Goal: Task Accomplishment & Management: Manage account settings

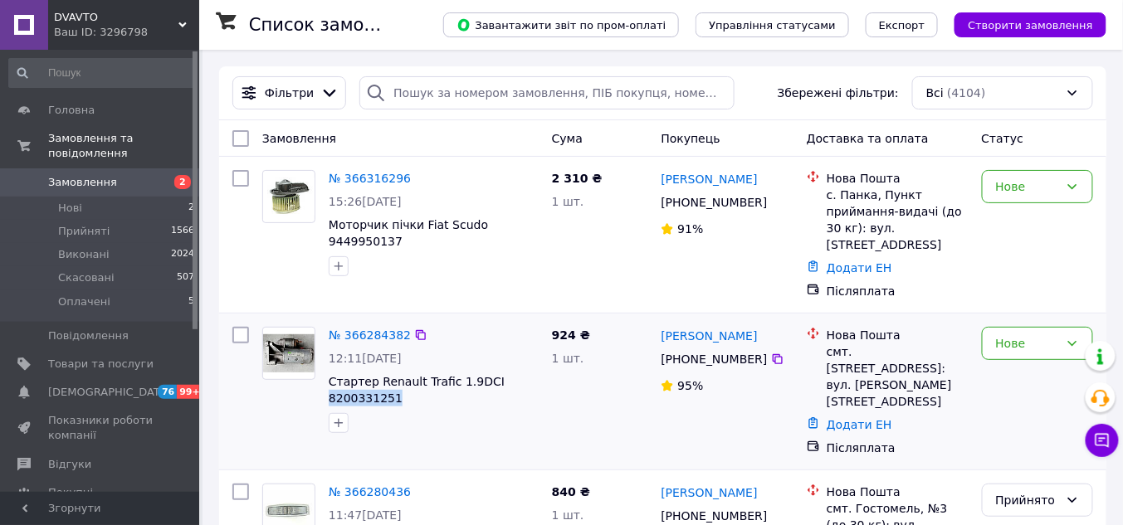
copy span "8200331251"
drag, startPoint x: 394, startPoint y: 383, endPoint x: 328, endPoint y: 384, distance: 66.4
click at [328, 384] on div "№ 366284382 12:11, 12.10.2025 Стартер Renault Trafic 1.9DCI 8200331251" at bounding box center [433, 380] width 223 height 120
click at [359, 178] on link "№ 366316296" at bounding box center [370, 178] width 82 height 13
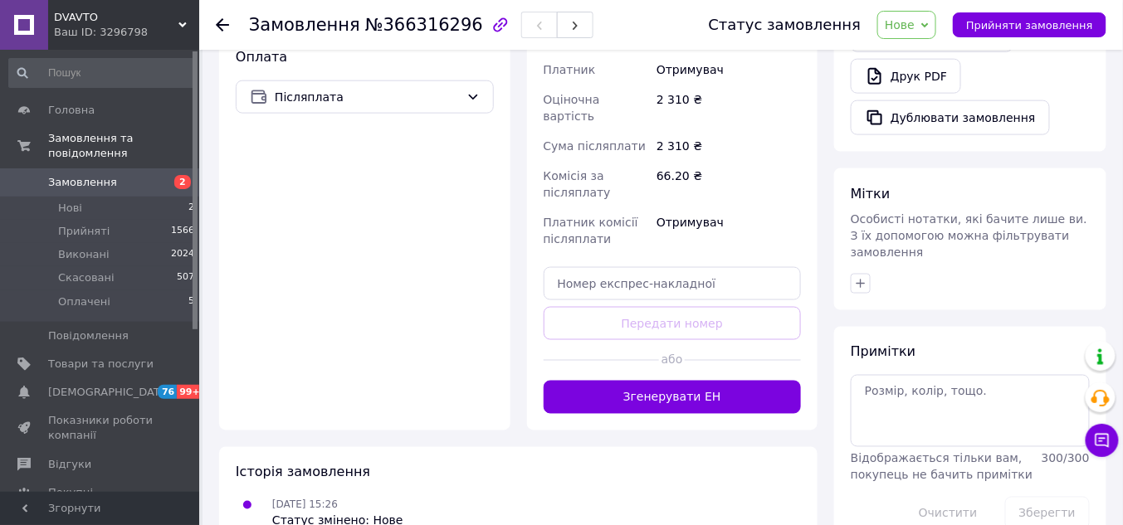
scroll to position [587, 0]
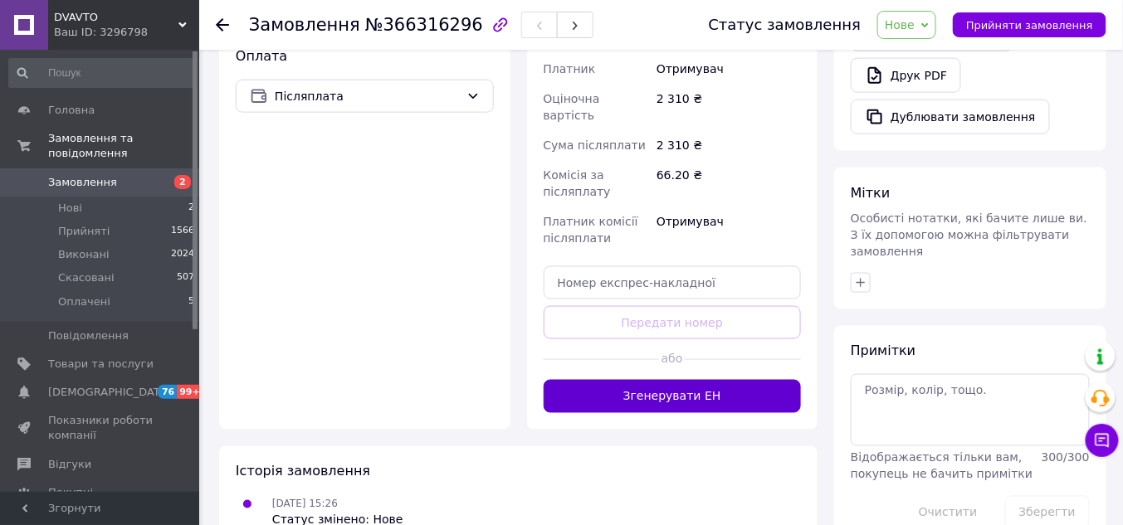
click at [644, 380] on button "Згенерувати ЕН" at bounding box center [673, 396] width 258 height 33
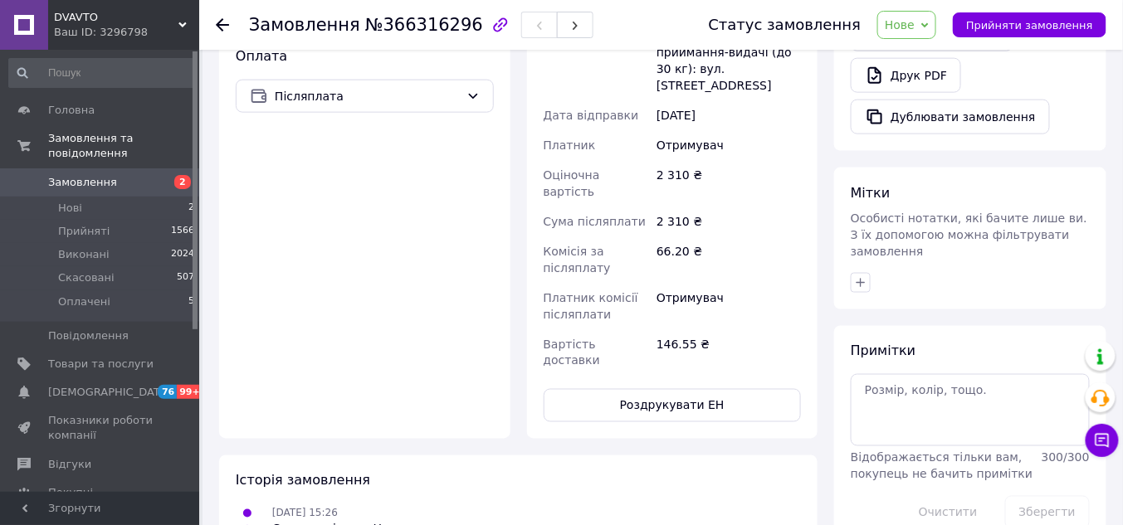
click at [1036, 24] on span "Прийняти замовлення" at bounding box center [1029, 25] width 127 height 12
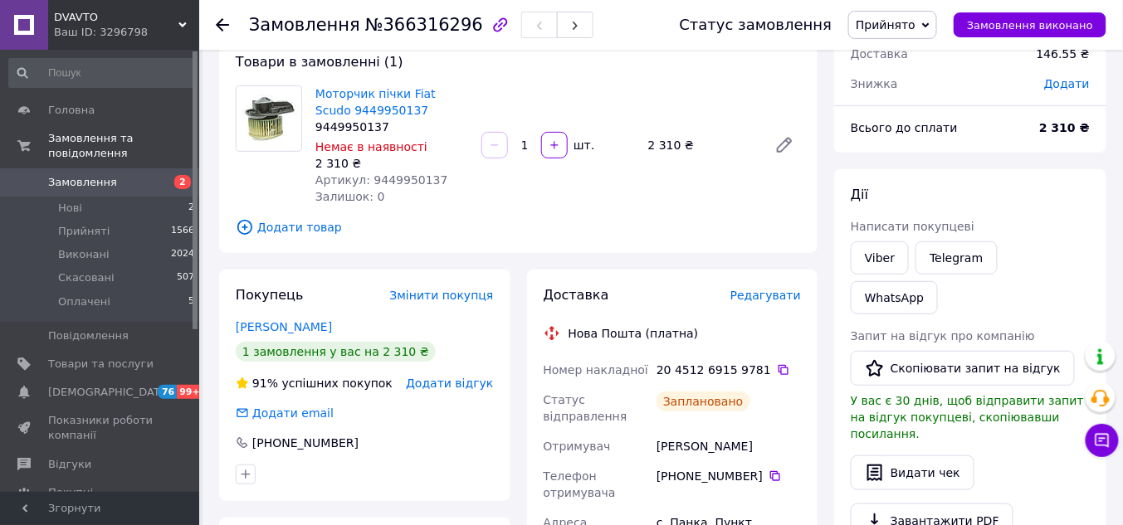
scroll to position [0, 0]
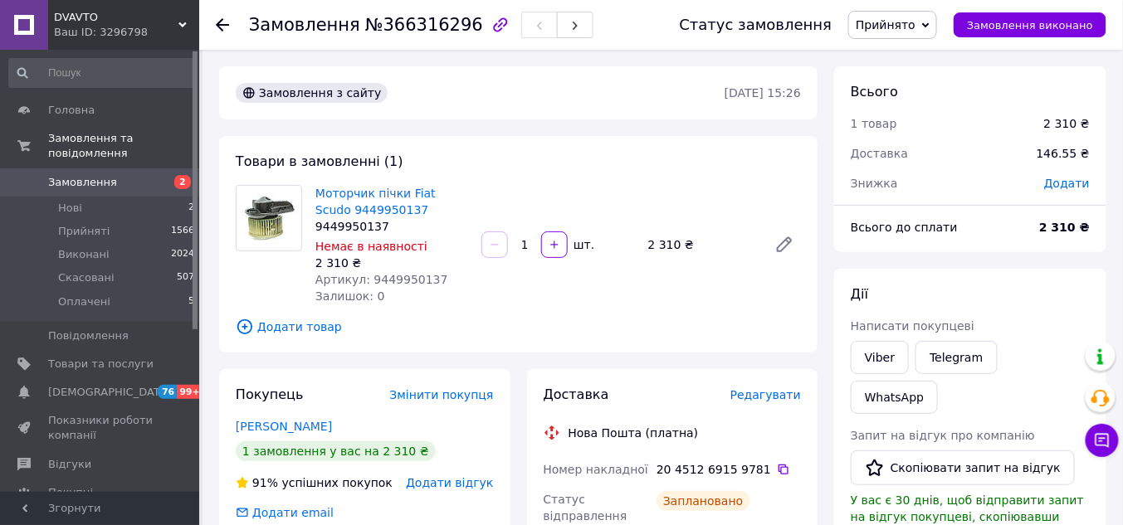
click at [390, 285] on span "Артикул: 9449950137" at bounding box center [381, 279] width 133 height 13
copy span "9449950137"
click at [145, 175] on span "Замовлення" at bounding box center [100, 182] width 105 height 15
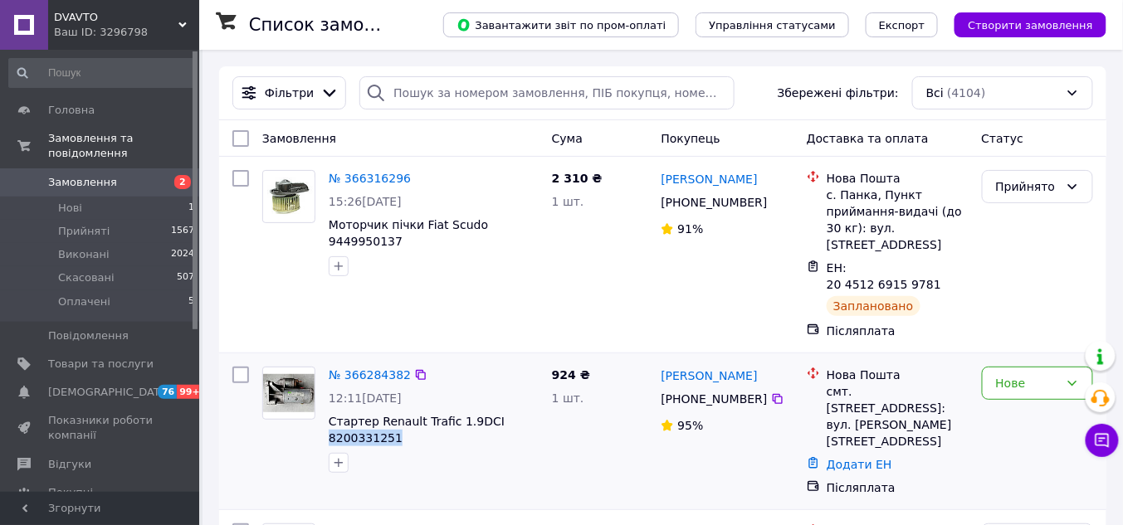
copy span "8200331251"
drag, startPoint x: 394, startPoint y: 410, endPoint x: 323, endPoint y: 402, distance: 71.8
click at [323, 402] on div "№ 366284382 12:11, 12.10.2025 Стартер Renault Trafic 1.9DCI 8200331251" at bounding box center [433, 420] width 223 height 120
click at [367, 368] on link "№ 366284382" at bounding box center [370, 374] width 82 height 13
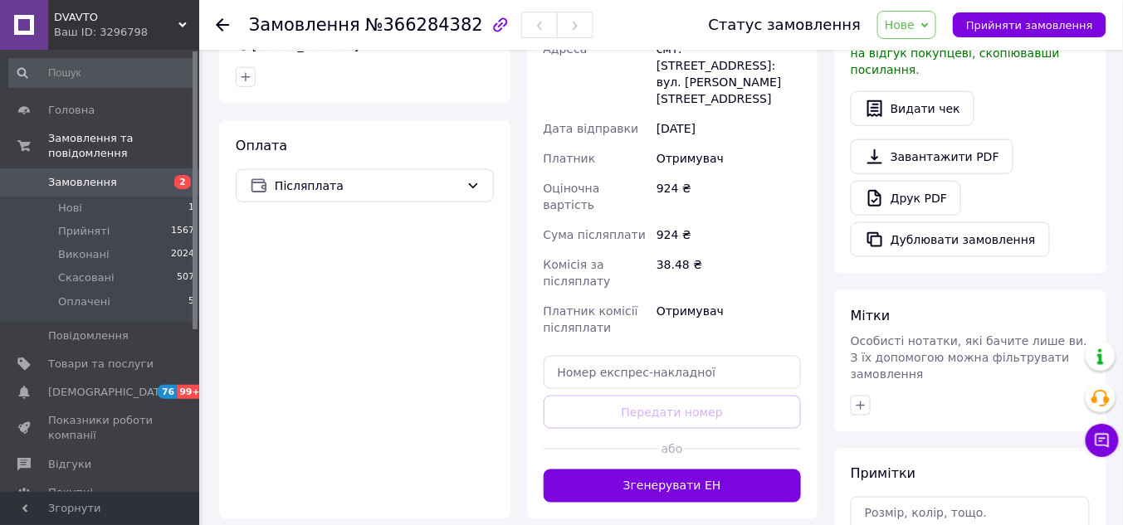
scroll to position [465, 0]
click at [704, 469] on button "Згенерувати ЕН" at bounding box center [673, 485] width 258 height 33
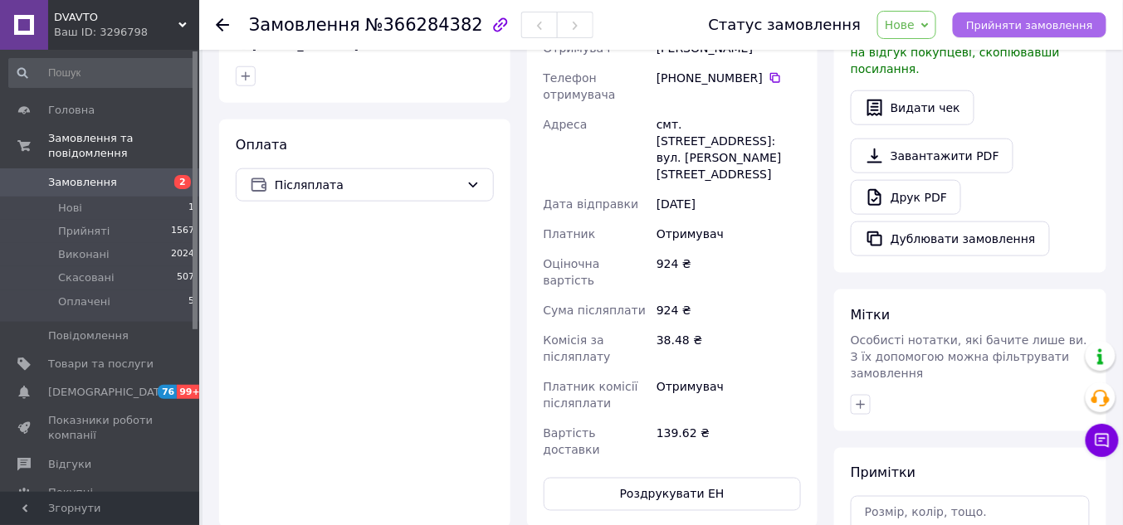
click at [1033, 30] on span "Прийняти замовлення" at bounding box center [1029, 25] width 127 height 12
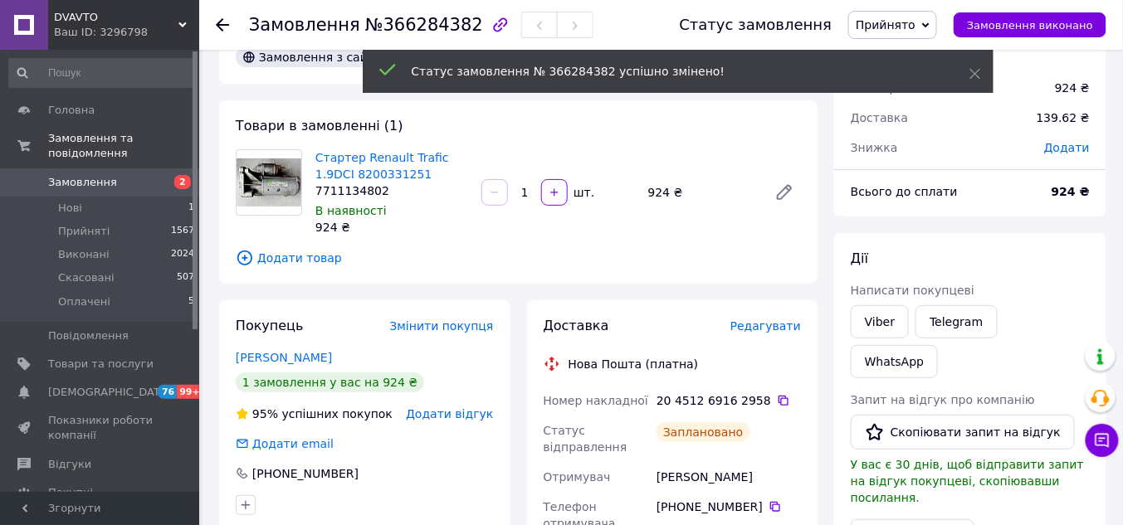
scroll to position [0, 0]
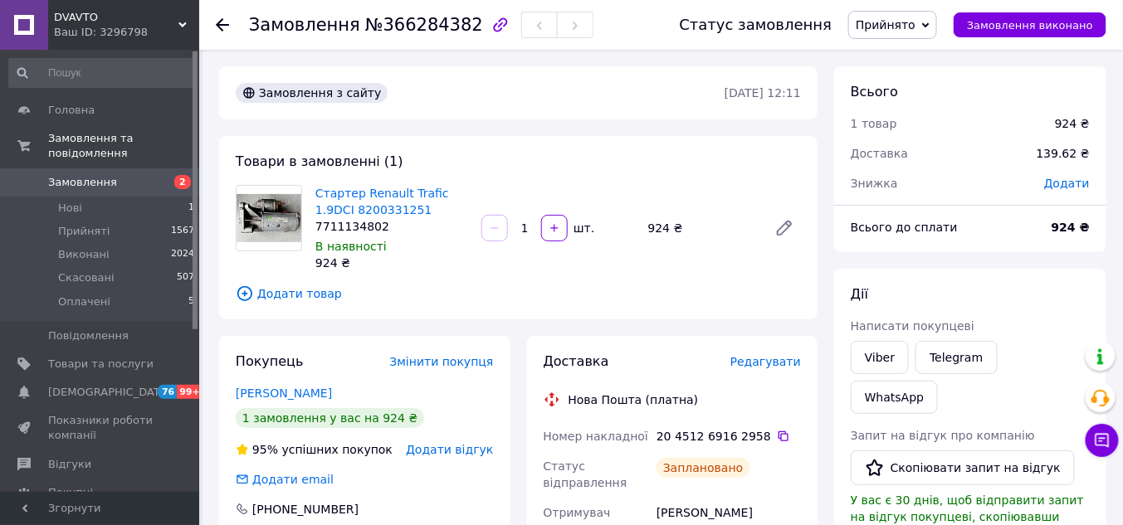
click at [90, 175] on span "Замовлення" at bounding box center [82, 182] width 69 height 15
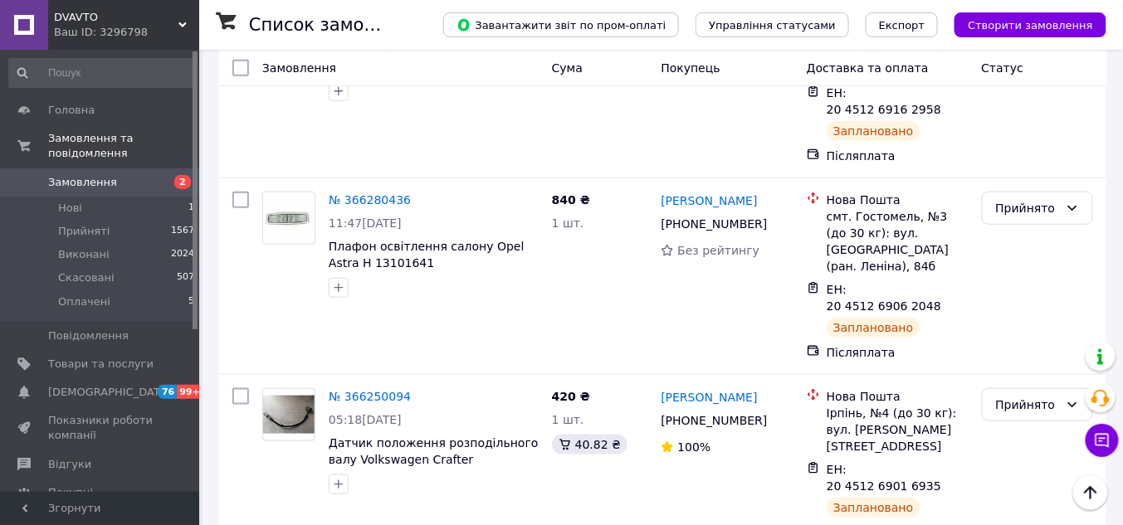
scroll to position [266, 0]
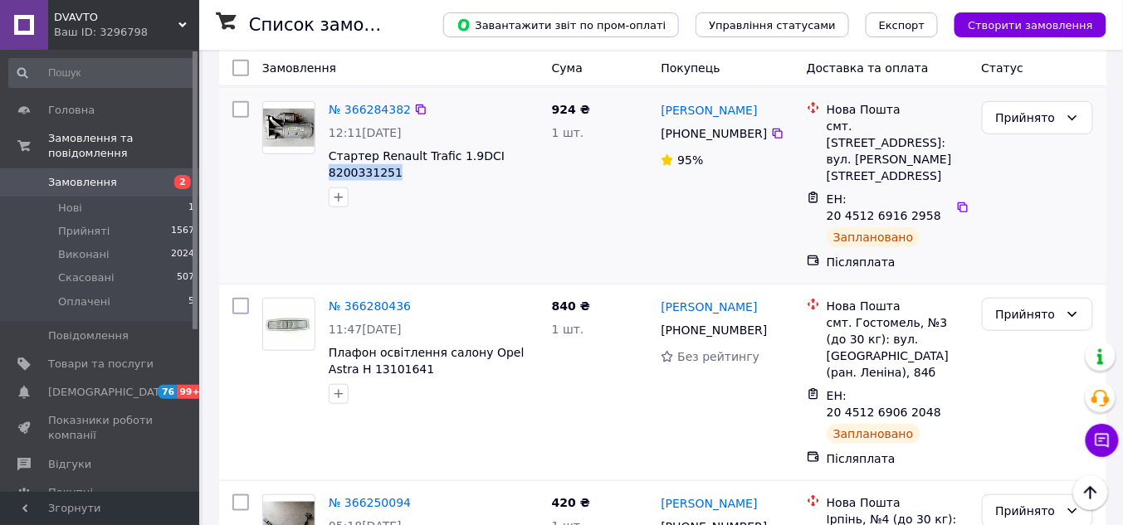
copy span "8200331251"
drag, startPoint x: 399, startPoint y: 143, endPoint x: 325, endPoint y: 143, distance: 73.9
click at [325, 143] on div "№ 366284382 12:11, 12.10.2025 Стартер Renault Trafic 1.9DCI 8200331251" at bounding box center [433, 155] width 223 height 120
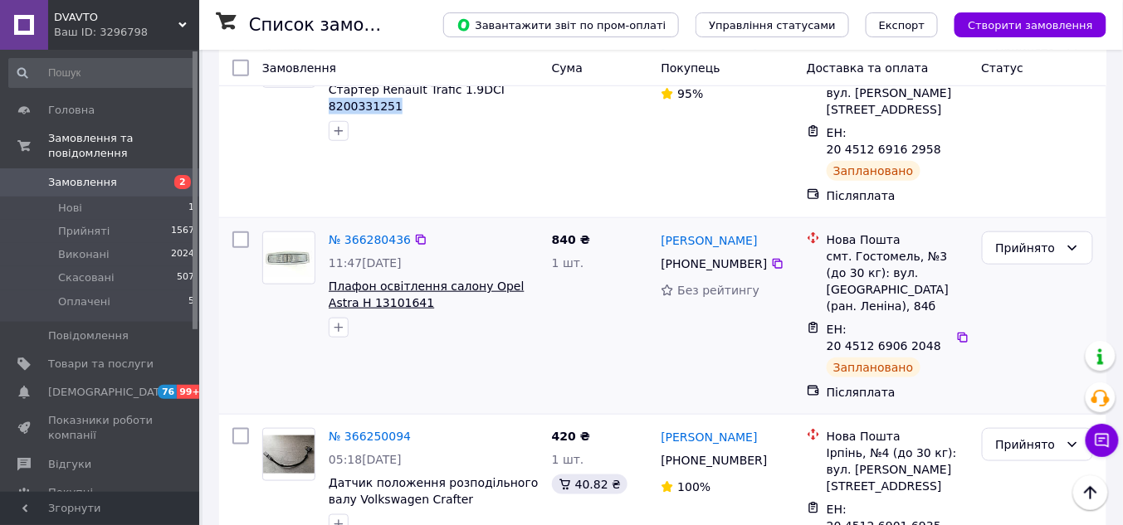
scroll to position [332, 0]
drag, startPoint x: 393, startPoint y: 239, endPoint x: 339, endPoint y: 242, distance: 54.0
click at [339, 278] on span "Плафон освітлення салону Opel Astra H 13101641" at bounding box center [434, 294] width 210 height 33
copy span "13101641"
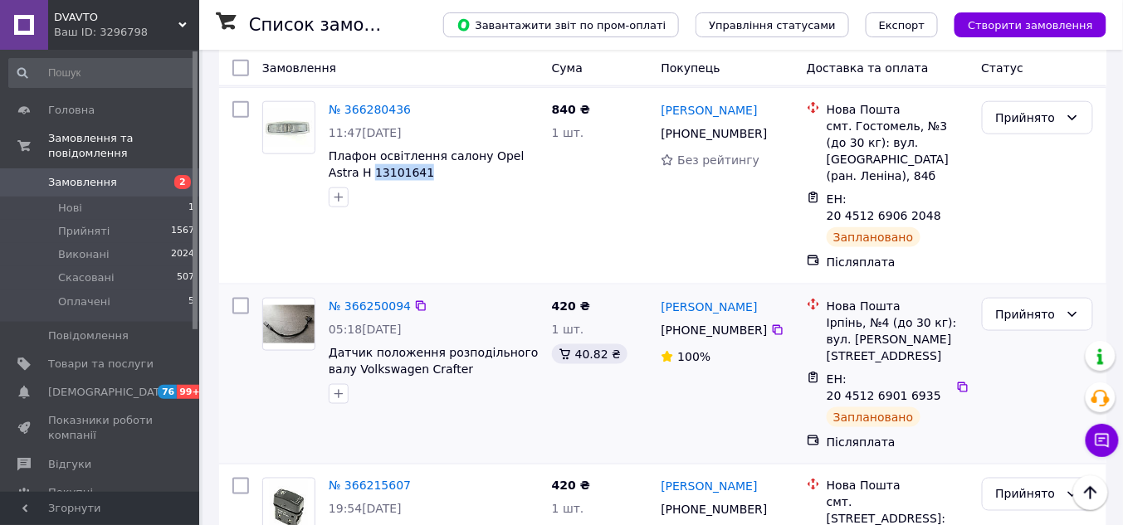
scroll to position [465, 0]
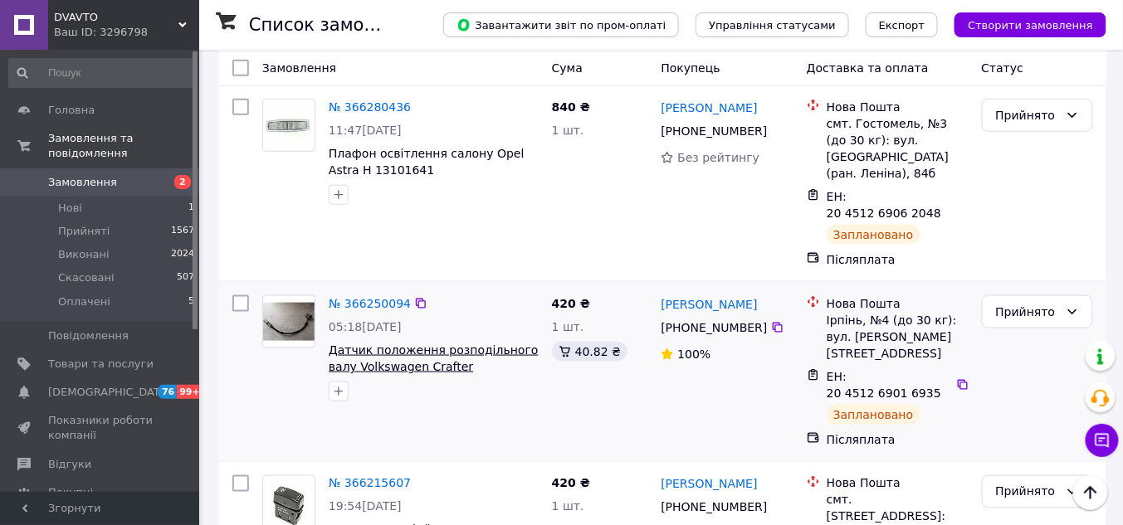
drag, startPoint x: 491, startPoint y: 281, endPoint x: 430, endPoint y: 281, distance: 61.4
click at [430, 342] on span "Датчик положення розподільного валу Volkswagen Crafter 03G906433" at bounding box center [434, 358] width 210 height 33
copy span "03G906433"
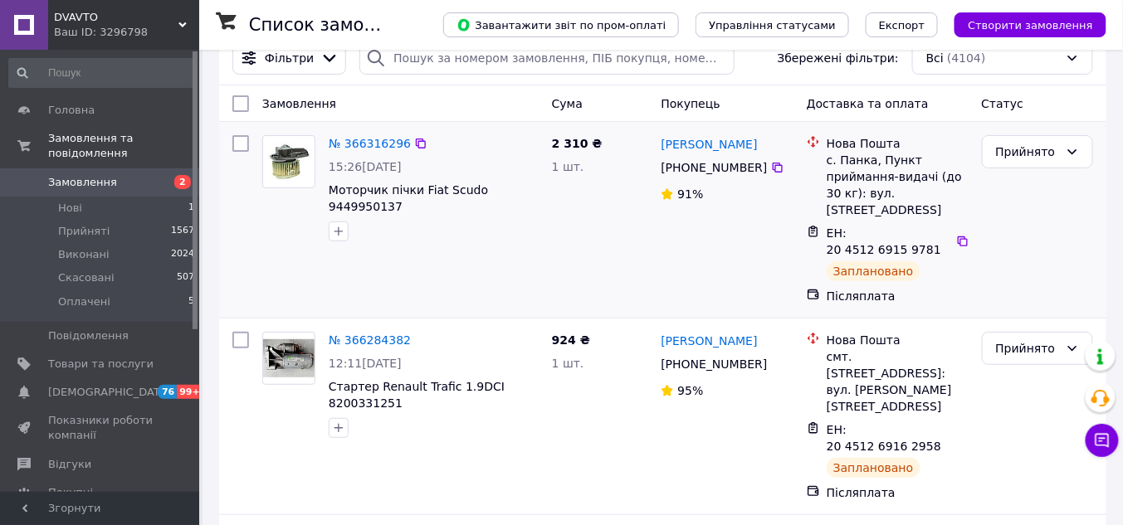
scroll to position [0, 0]
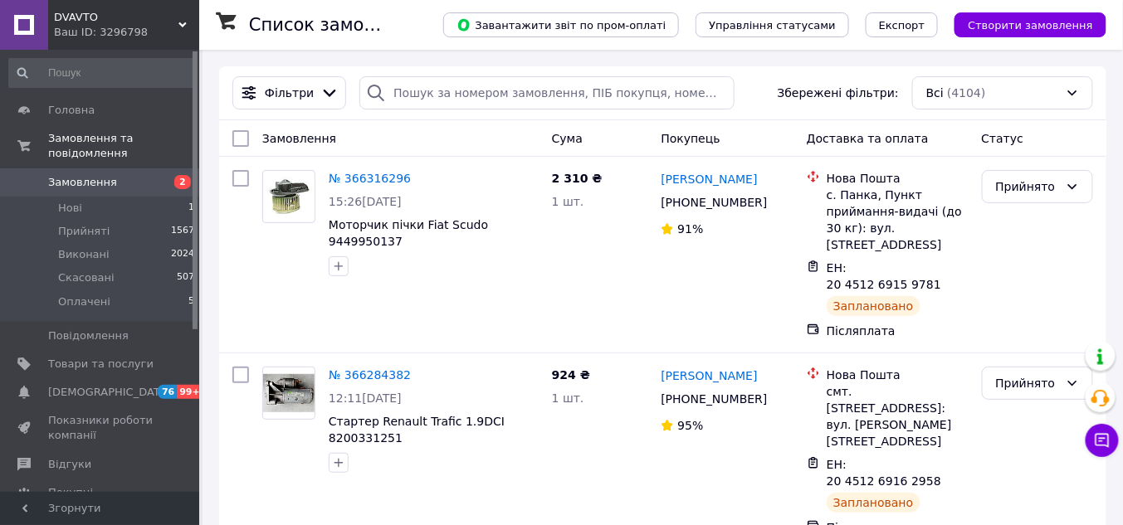
click at [95, 175] on span "Замовлення" at bounding box center [82, 182] width 69 height 15
click at [96, 197] on li "Нові 1" at bounding box center [102, 208] width 204 height 23
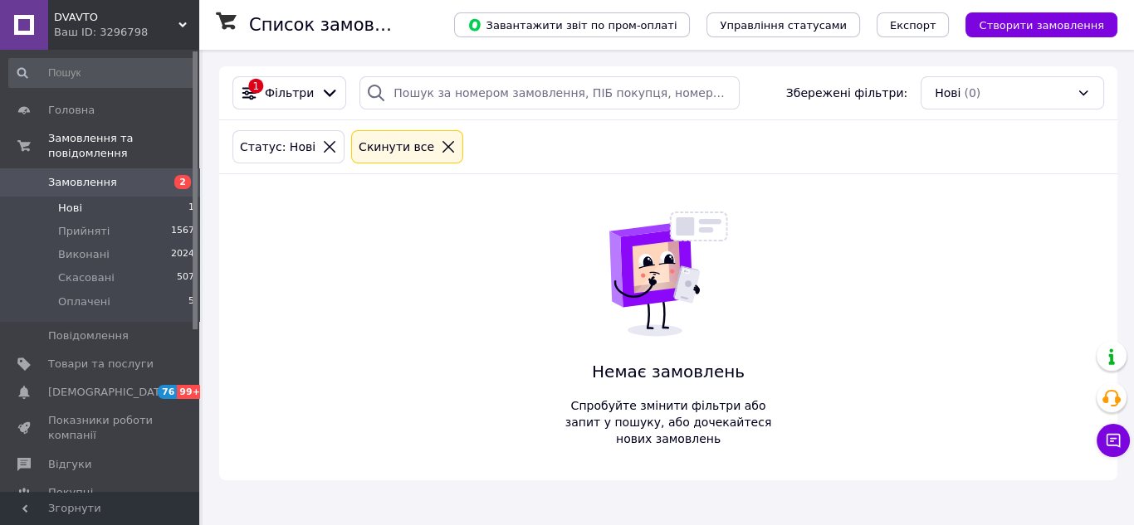
click at [441, 143] on icon at bounding box center [448, 146] width 15 height 15
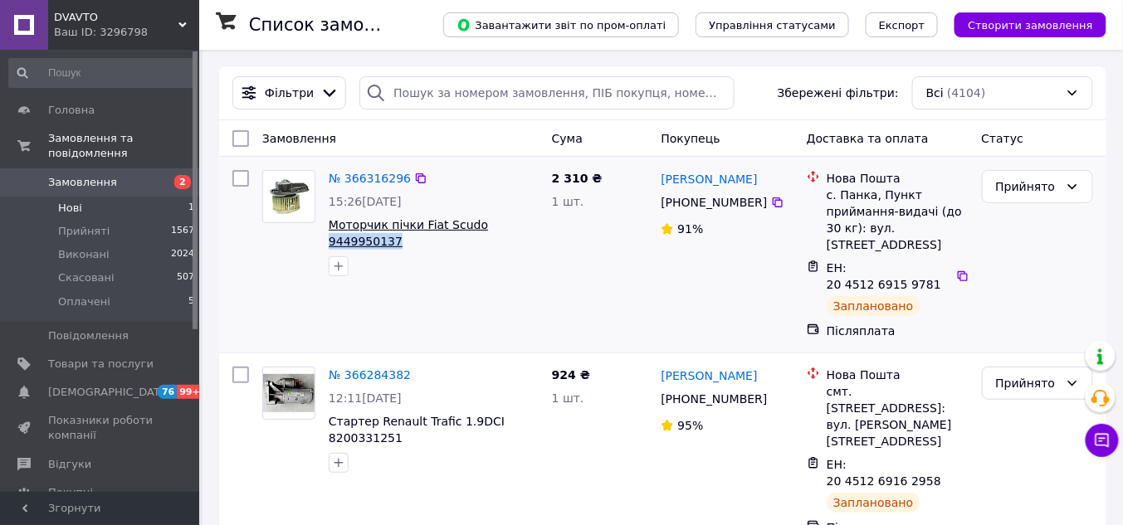
copy span "9449950137"
drag, startPoint x: 539, startPoint y: 227, endPoint x: 476, endPoint y: 225, distance: 63.1
click at [476, 225] on div "№ 366316296 15:26, 12.10.2025 Моторчик пічки Fiat Scudo 9449950137" at bounding box center [433, 223] width 223 height 120
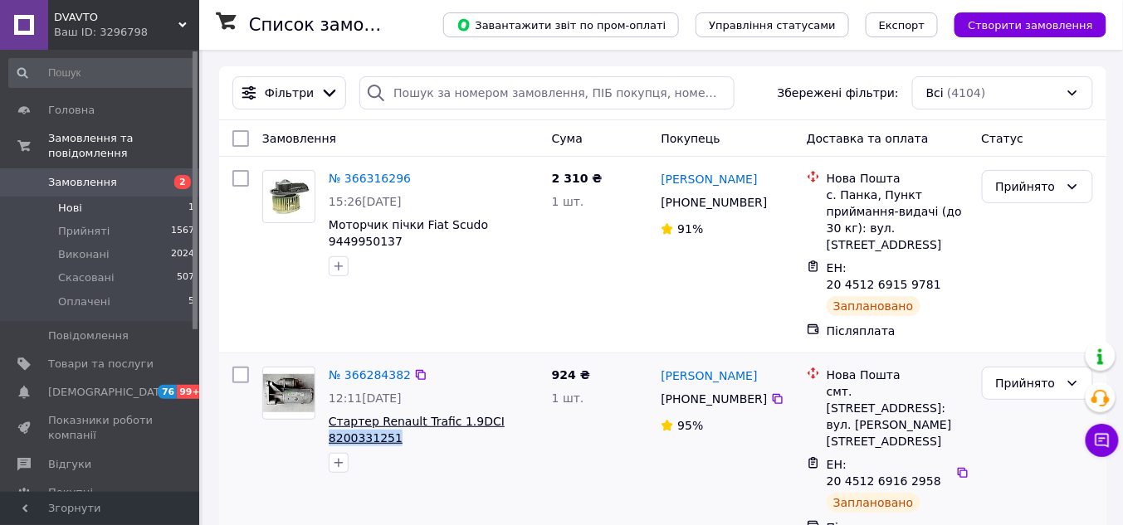
copy span "8200331251"
drag, startPoint x: 394, startPoint y: 409, endPoint x: 329, endPoint y: 405, distance: 65.7
click at [329, 413] on span "Стартер Renault Trafic 1.9DCI 8200331251" at bounding box center [434, 429] width 210 height 33
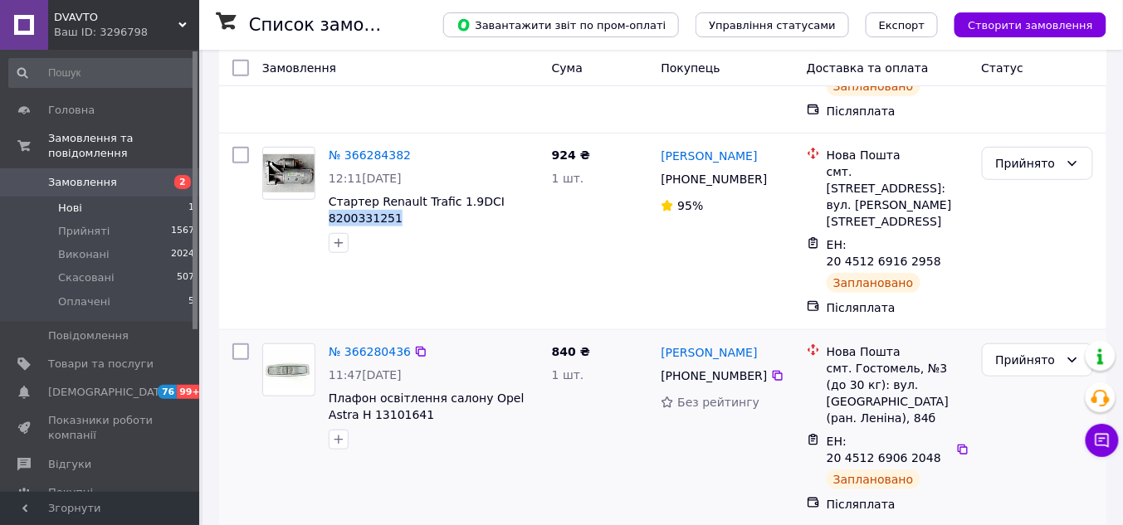
scroll to position [266, 0]
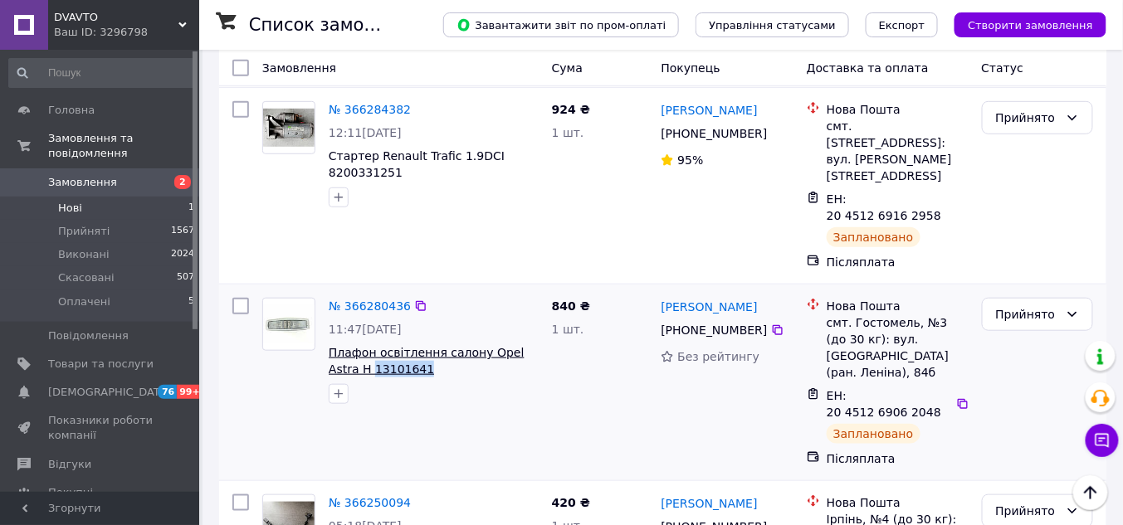
copy span "13101641"
drag, startPoint x: 402, startPoint y: 307, endPoint x: 342, endPoint y: 303, distance: 60.7
click at [342, 344] on span "Плафон освітлення салону Opel Astra H 13101641" at bounding box center [434, 360] width 210 height 33
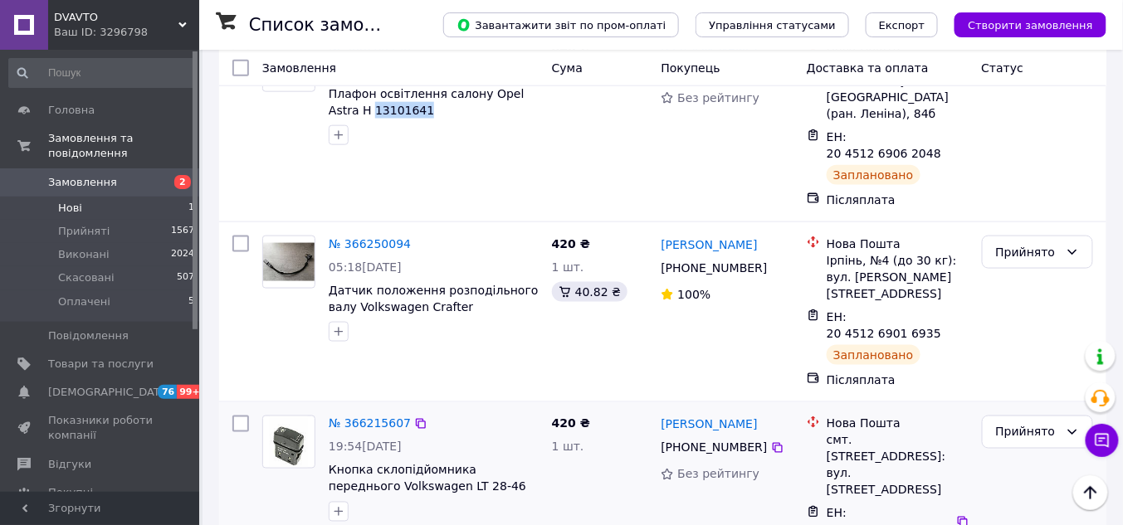
scroll to position [531, 0]
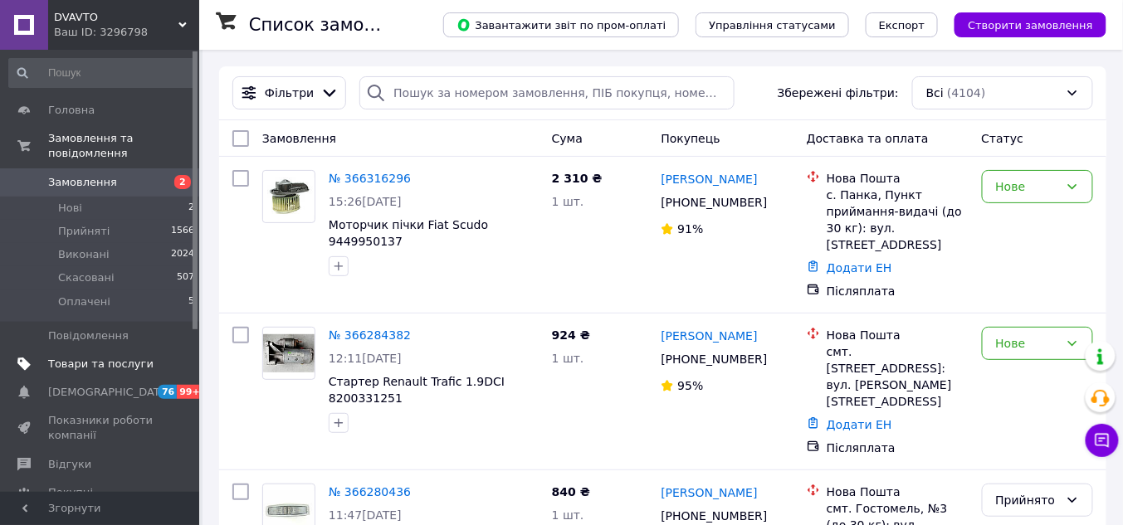
click at [64, 357] on span "Товари та послуги" at bounding box center [100, 364] width 105 height 15
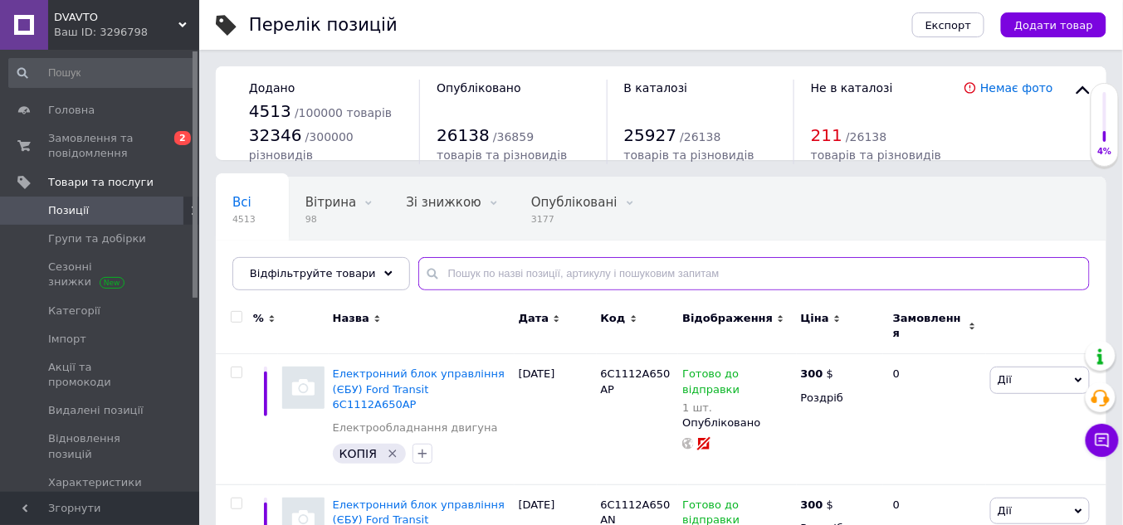
click at [453, 276] on input "text" at bounding box center [753, 273] width 671 height 33
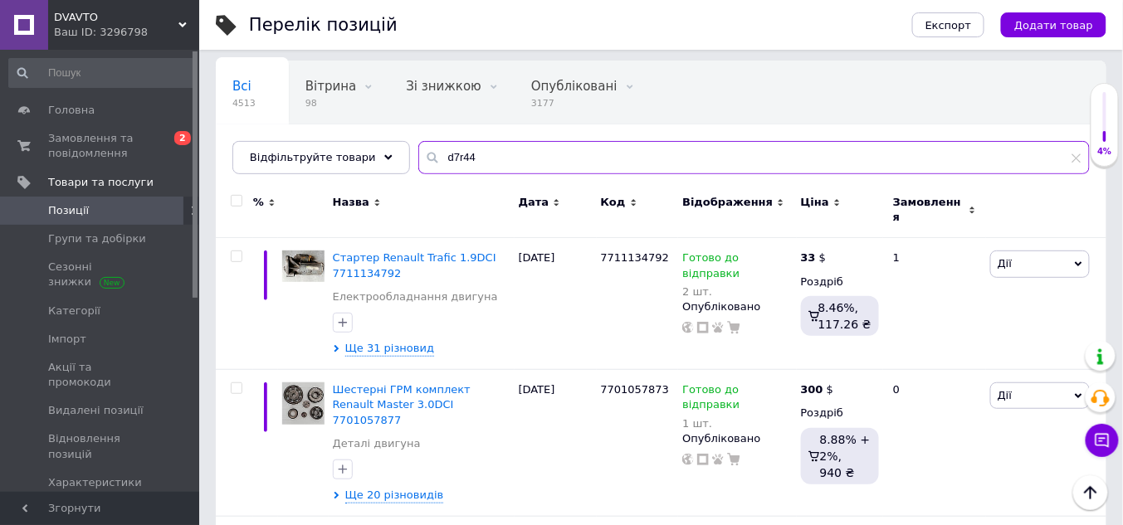
scroll to position [28, 0]
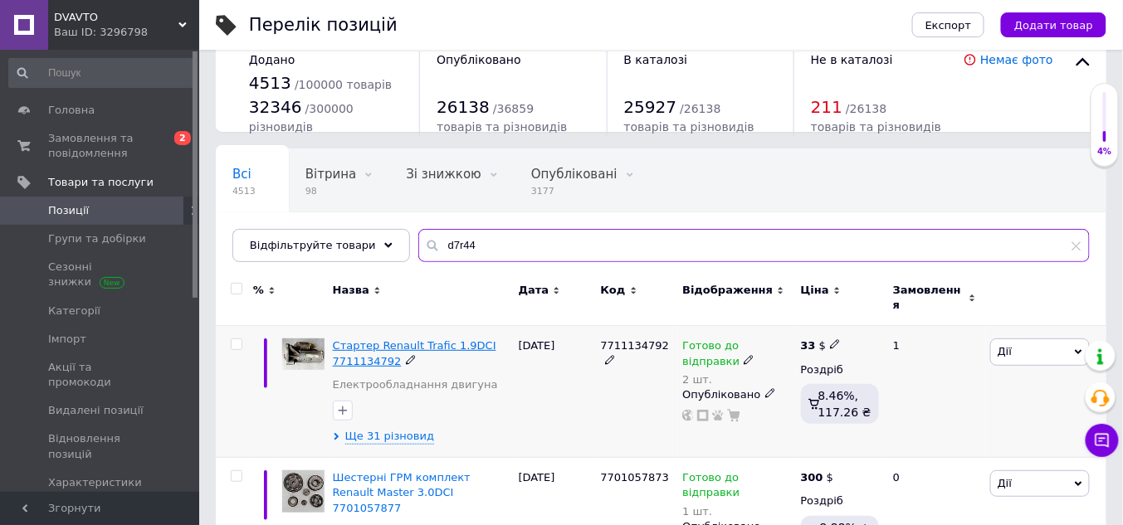
type input "d7r44"
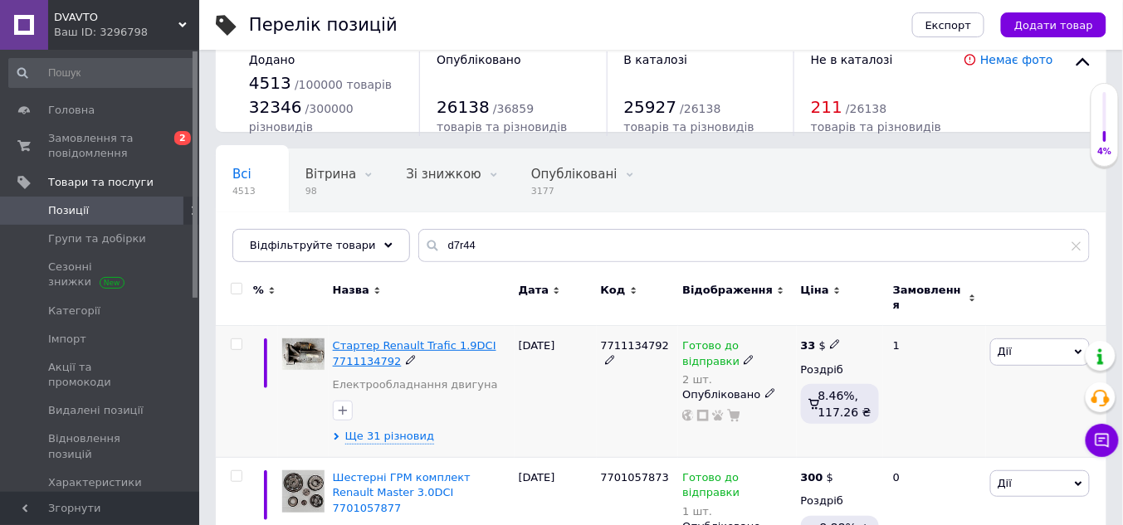
click at [386, 339] on span "Стартер Renault Trafic 1.9DCI 7711134792" at bounding box center [414, 352] width 163 height 27
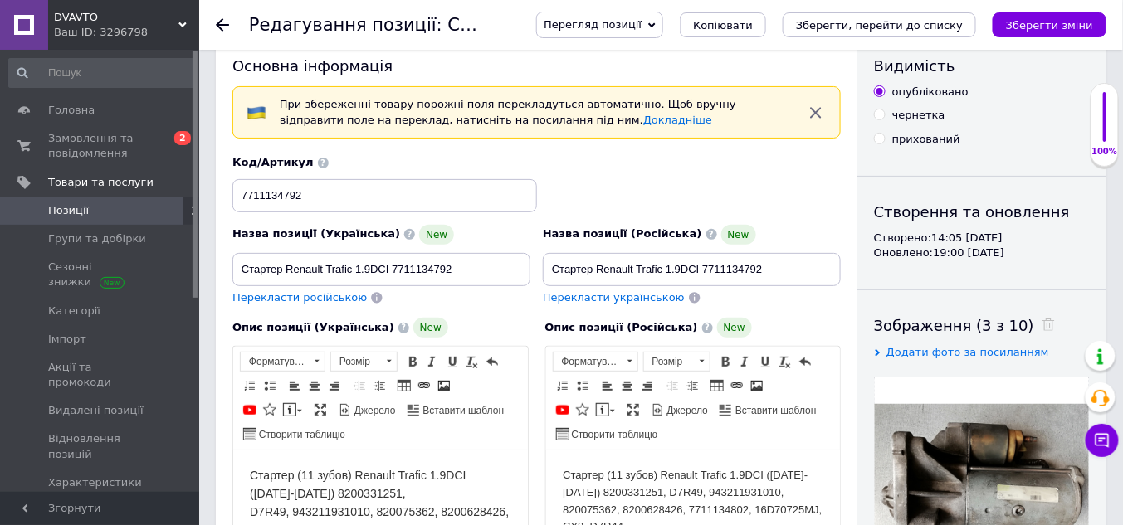
checkbox input "true"
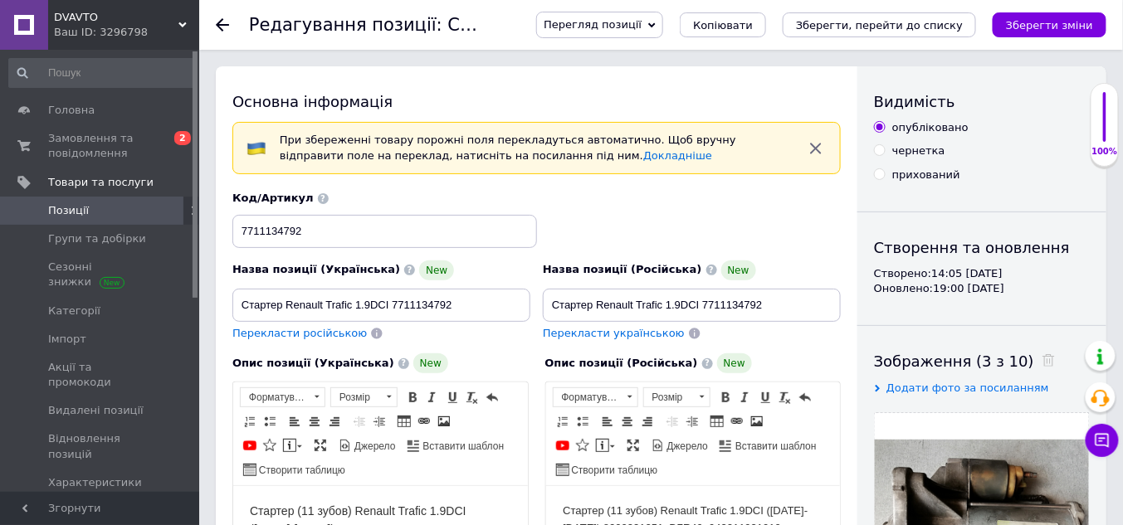
click at [217, 26] on use at bounding box center [222, 24] width 13 height 13
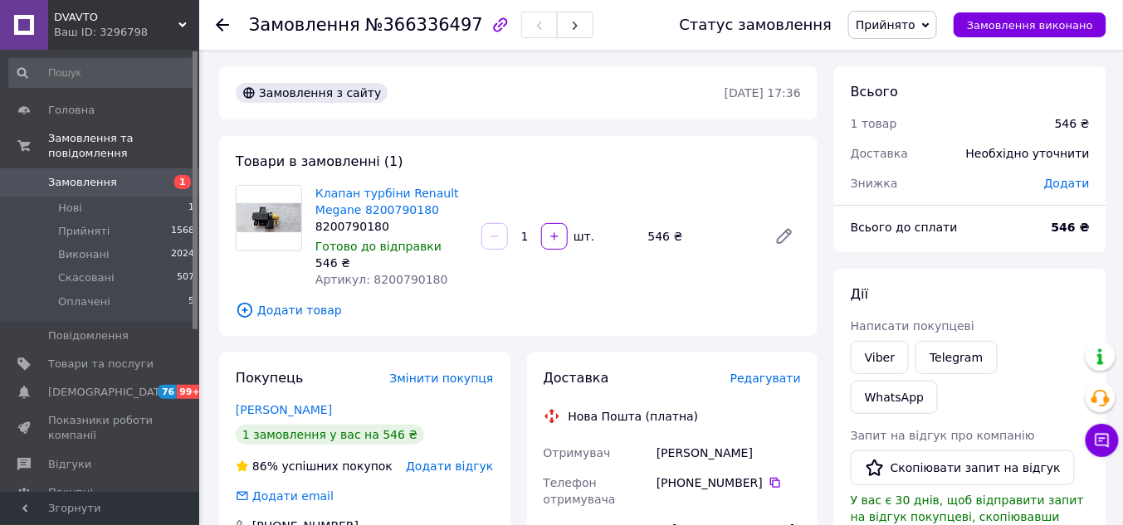
click at [402, 283] on span "Артикул: 8200790180" at bounding box center [381, 279] width 133 height 13
copy span "8200790180"
